Goal: Information Seeking & Learning: Compare options

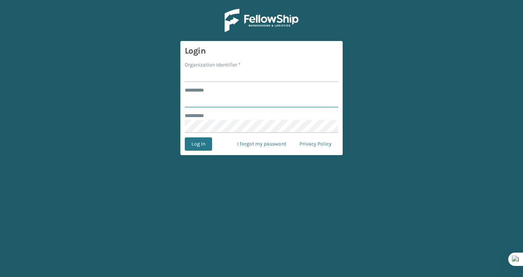
type input "*******"
click at [212, 77] on input "Organization Identifier *" at bounding box center [262, 75] width 154 height 13
type input "Brightech"
click at [198, 148] on button "Log In" at bounding box center [198, 143] width 27 height 13
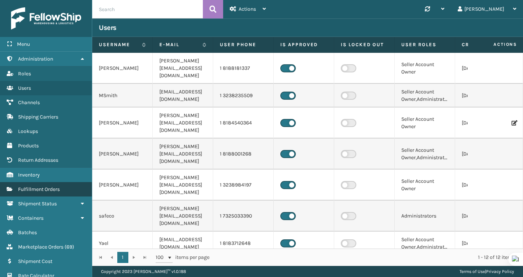
click at [54, 192] on link "Fulfillment Orders" at bounding box center [46, 189] width 92 height 14
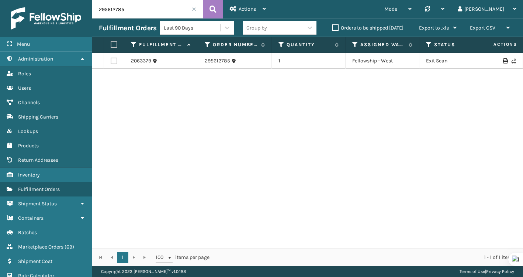
click at [193, 10] on span at bounding box center [194, 9] width 4 height 4
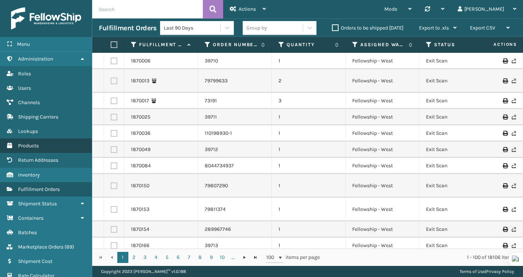
click at [38, 145] on span "Products" at bounding box center [28, 145] width 21 height 6
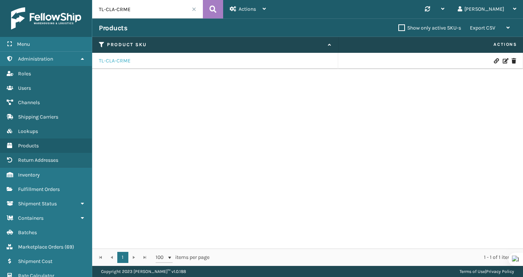
click at [115, 61] on link "TL-CLA-CRME" at bounding box center [115, 60] width 32 height 7
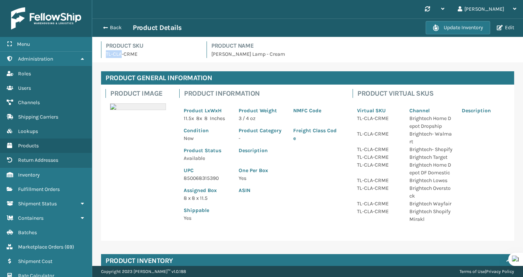
drag, startPoint x: 120, startPoint y: 55, endPoint x: 101, endPoint y: 55, distance: 19.6
click at [101, 55] on div "Product SKU TL-CLA-CRME" at bounding box center [150, 49] width 106 height 17
copy p "TL-CLA"
click at [112, 32] on div "Back Product Details Update Inventory Edit" at bounding box center [307, 27] width 431 height 18
click at [113, 29] on button "Back" at bounding box center [116, 27] width 34 height 7
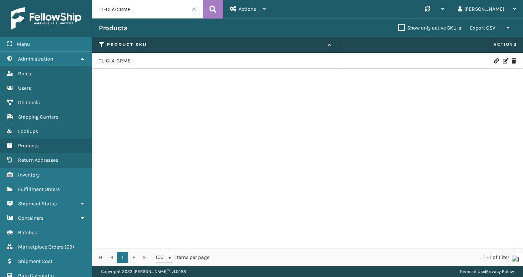
click at [119, 10] on input "TL-CLA-CRME" at bounding box center [147, 9] width 111 height 18
paste input "text"
type input "TL-CLA"
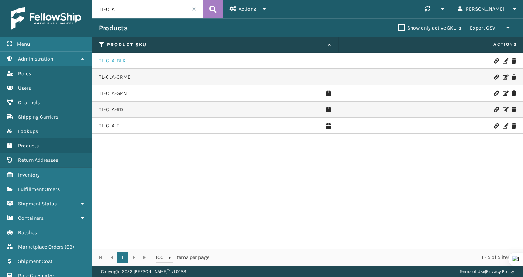
click at [115, 61] on link "TL-CLA-BLK" at bounding box center [112, 60] width 27 height 7
click at [116, 78] on link "TL-CLA-CRME" at bounding box center [115, 76] width 32 height 7
click at [113, 96] on link "TL-CLA-GRN" at bounding box center [113, 93] width 28 height 7
click at [113, 108] on link "TL-CLA-RD" at bounding box center [111, 109] width 24 height 7
click at [115, 125] on link "TL-CLA-TL" at bounding box center [110, 125] width 23 height 7
